Goal: Subscribe to service/newsletter

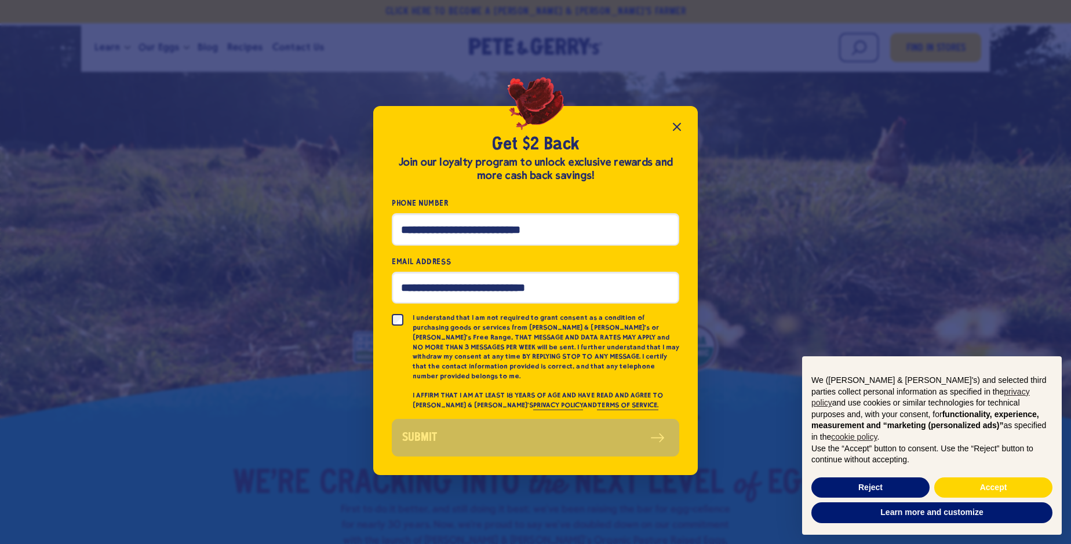
click at [677, 126] on icon "Close popup" at bounding box center [676, 126] width 7 height 7
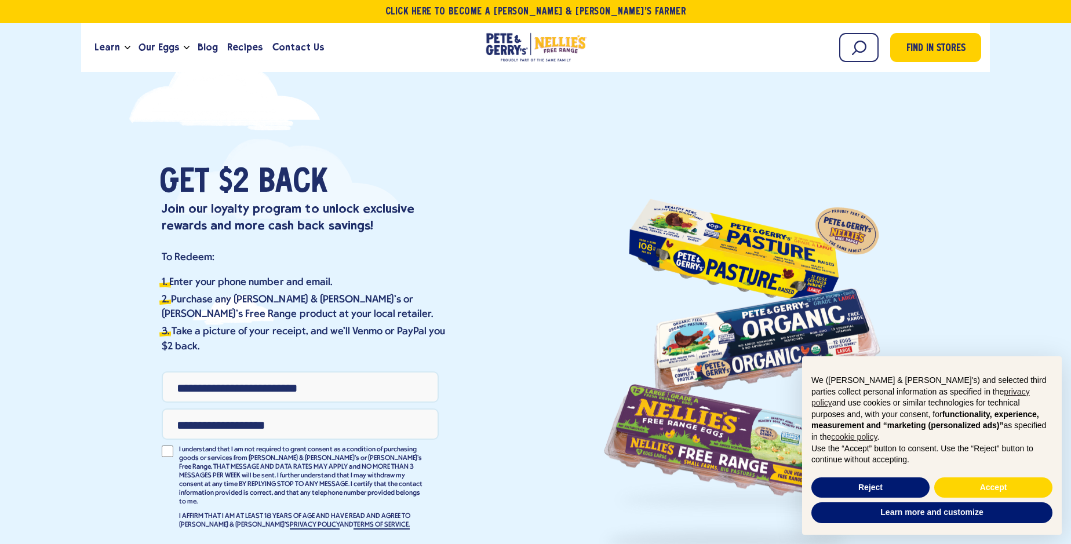
click at [677, 133] on div "Get $2 Back Join our loyalty program to unlock exclusive rewards and more cash …" at bounding box center [535, 360] width 1071 height 593
